Goal: Task Accomplishment & Management: Complete application form

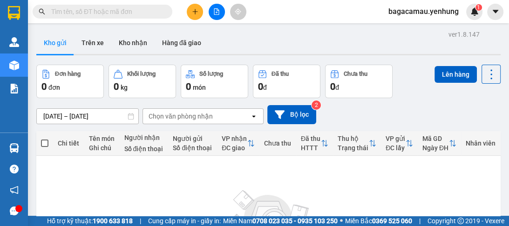
scroll to position [112, 0]
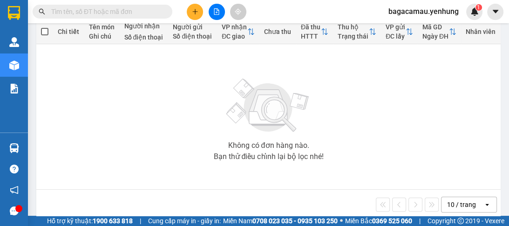
click at [450, 208] on div "10 / trang" at bounding box center [461, 204] width 29 height 9
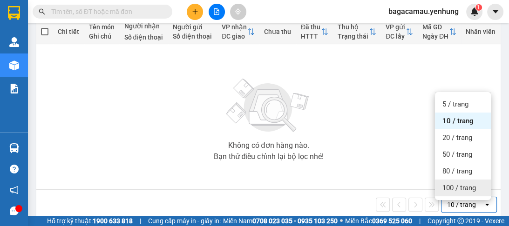
click at [449, 183] on div "100 / trang" at bounding box center [463, 188] width 56 height 17
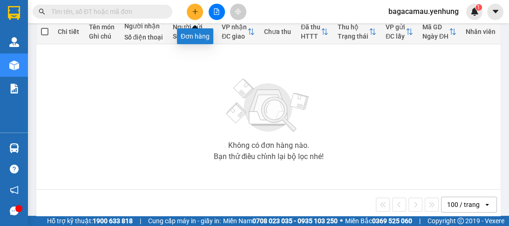
click at [199, 12] on button at bounding box center [195, 12] width 16 height 16
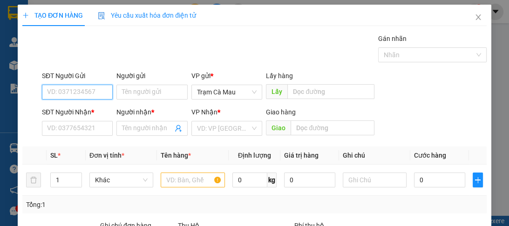
scroll to position [112, 0]
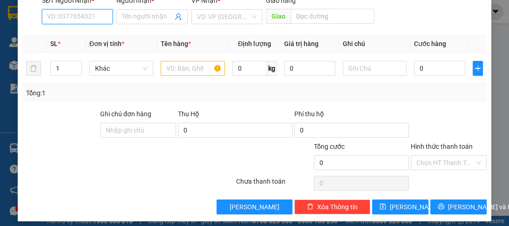
click at [76, 18] on input "SĐT Người Nhận *" at bounding box center [77, 16] width 71 height 15
click at [71, 21] on input "SĐT Người Nhận *" at bounding box center [77, 16] width 71 height 15
click at [70, 19] on input "SĐT Người Nhận *" at bounding box center [77, 16] width 71 height 15
click at [75, 20] on input "SĐT Người Nhận *" at bounding box center [77, 16] width 71 height 15
click at [78, 34] on div "0932424676 - a" at bounding box center [76, 35] width 59 height 10
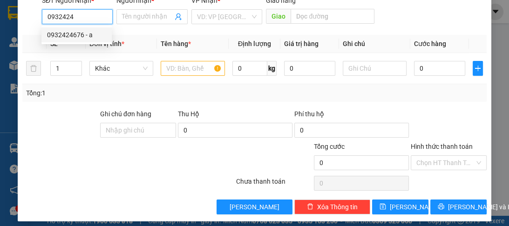
type input "0932424676"
type input "a"
type input "cần thơ"
type input "70.000"
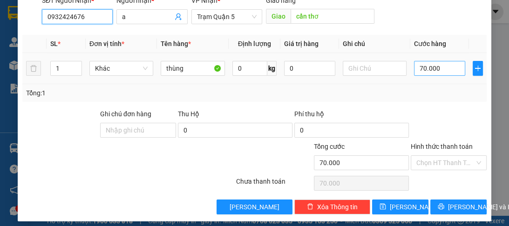
type input "0932424676"
click at [430, 68] on input "70.000" at bounding box center [439, 68] width 51 height 15
type input "0"
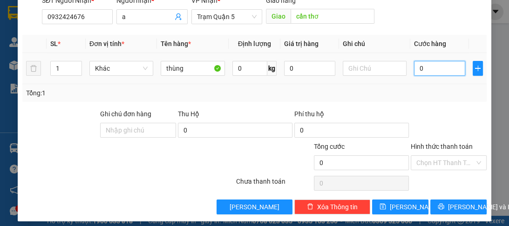
type input "4"
type input "04"
type input "40"
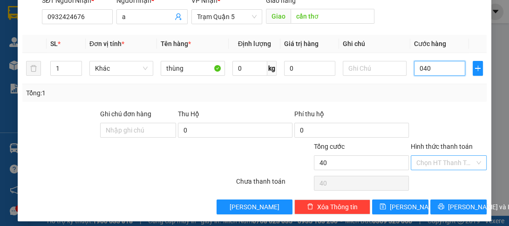
type input "040"
type input "40.000"
click at [452, 165] on input "Hình thức thanh toán" at bounding box center [445, 163] width 58 height 14
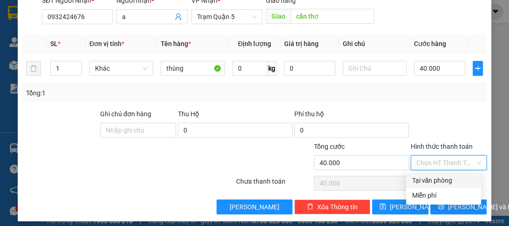
click at [451, 180] on div "Tại văn phòng" at bounding box center [444, 181] width 64 height 10
type input "0"
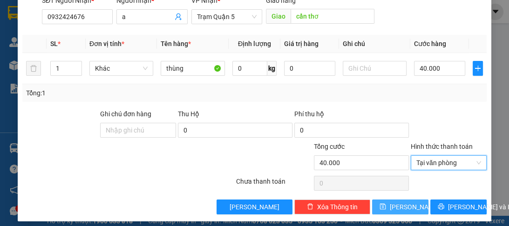
click at [394, 201] on button "[PERSON_NAME]" at bounding box center [400, 207] width 56 height 15
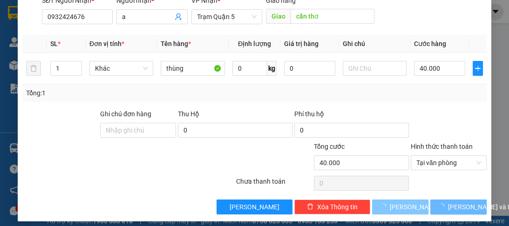
type input "0"
